Goal: Check status: Check status

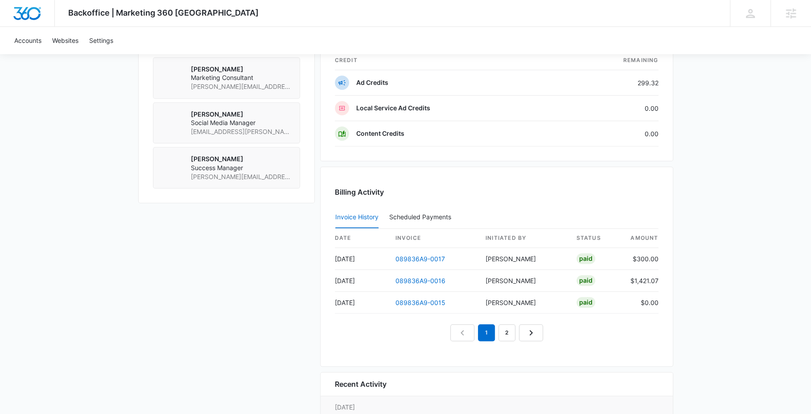
scroll to position [749, 0]
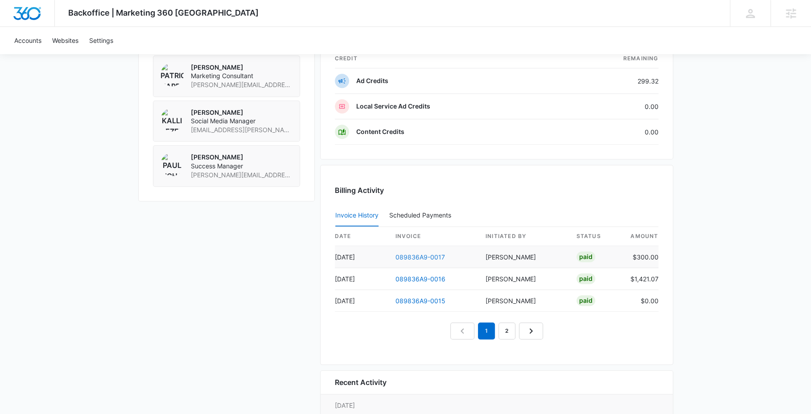
click at [426, 253] on link "089836A9-0017" at bounding box center [421, 257] width 50 height 8
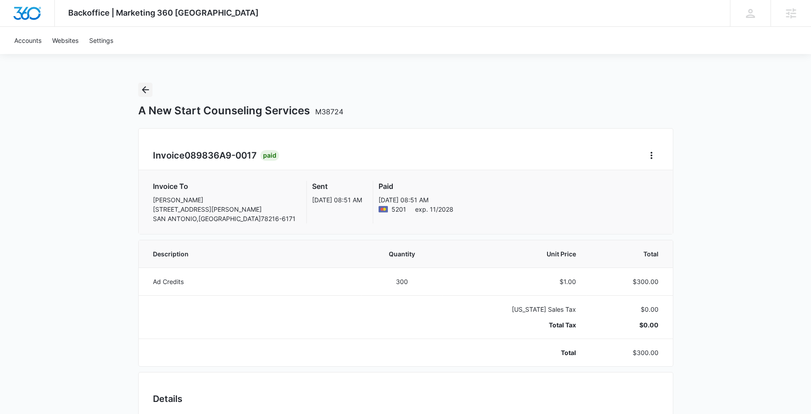
click at [140, 93] on icon "Back" at bounding box center [145, 89] width 11 height 11
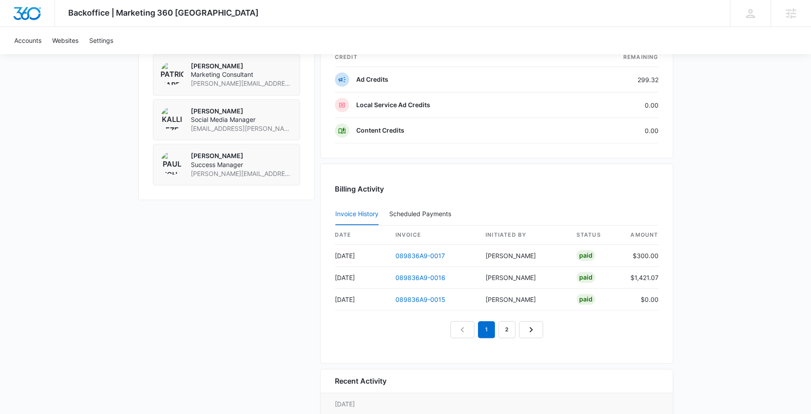
scroll to position [756, 0]
